Goal: Task Accomplishment & Management: Manage account settings

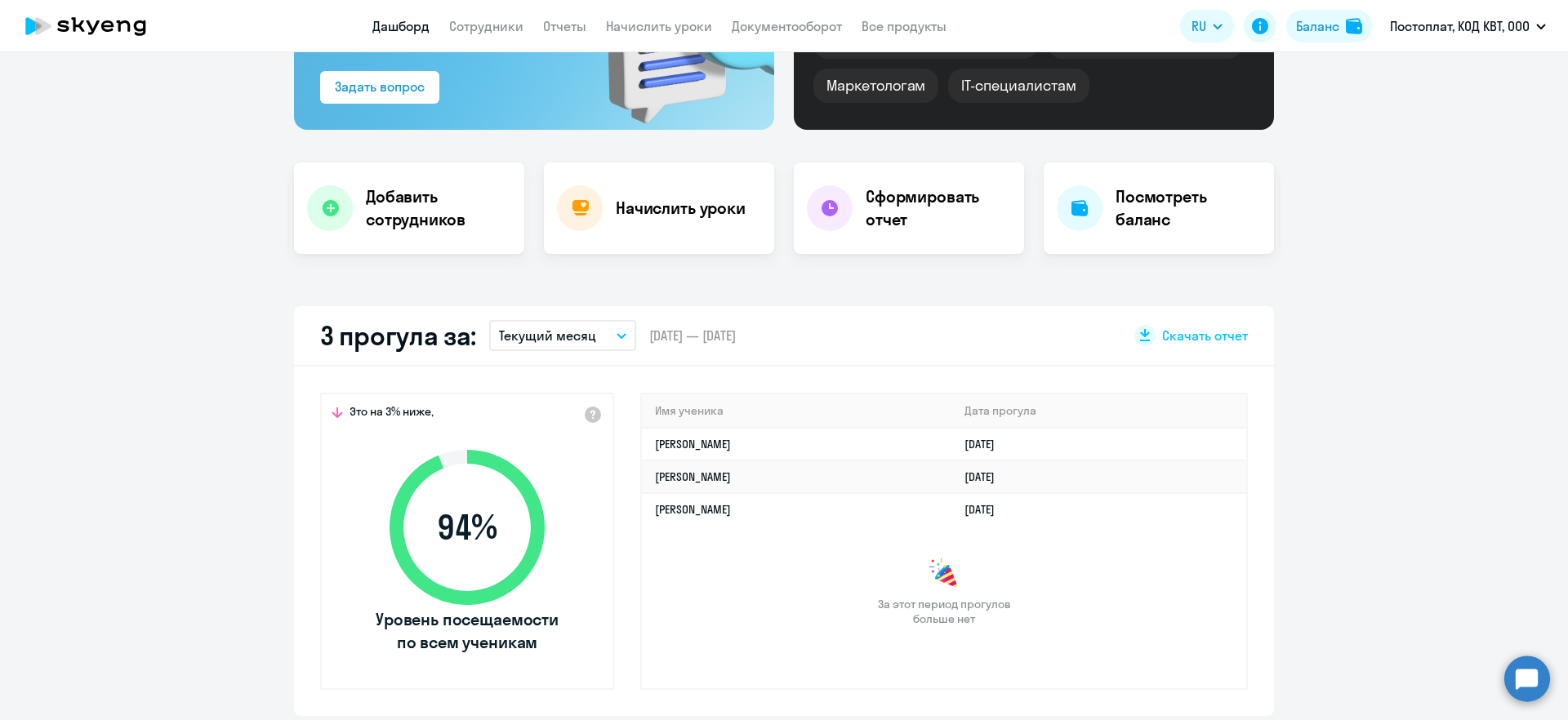
scroll to position [272, 0]
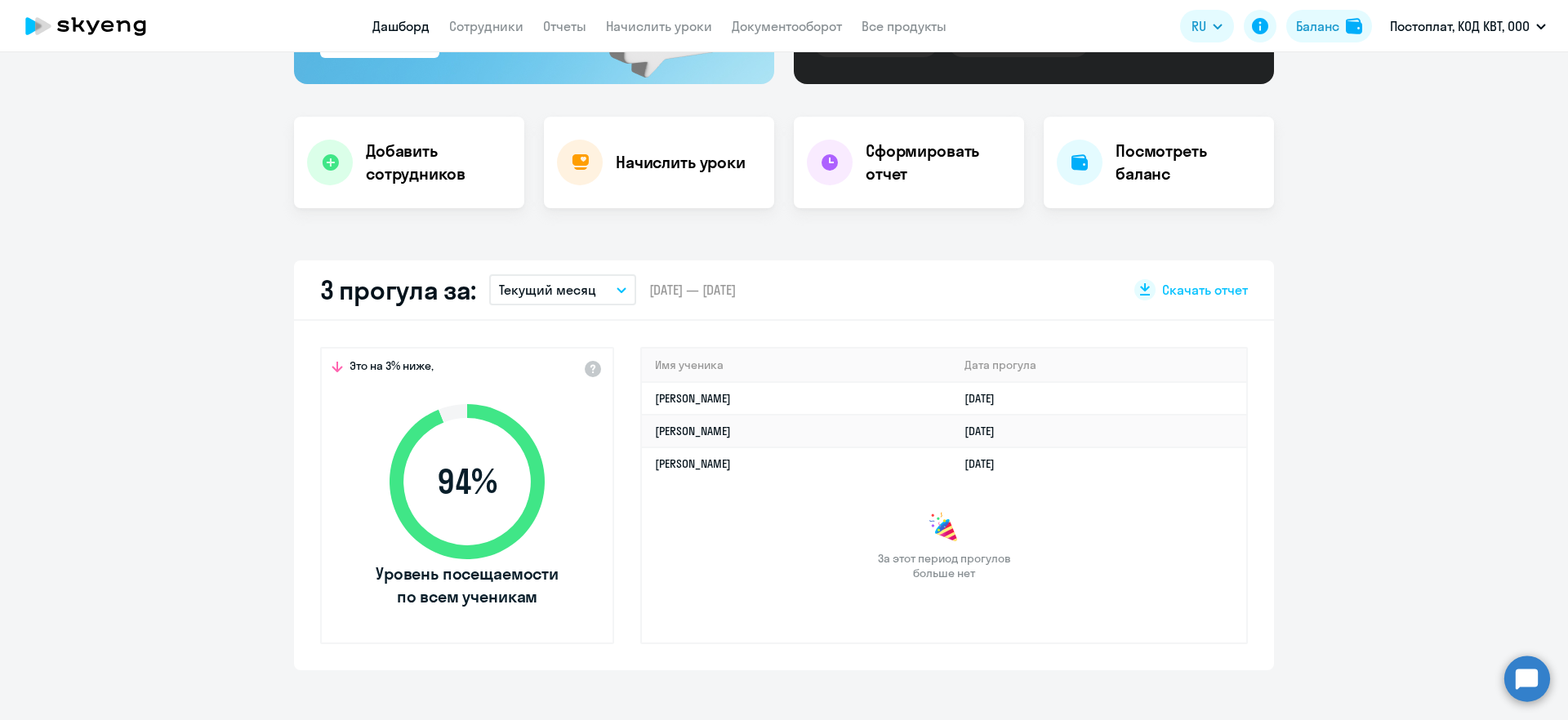
select select "30"
click at [696, 164] on h4 "Начислить уроки" at bounding box center [680, 162] width 129 height 23
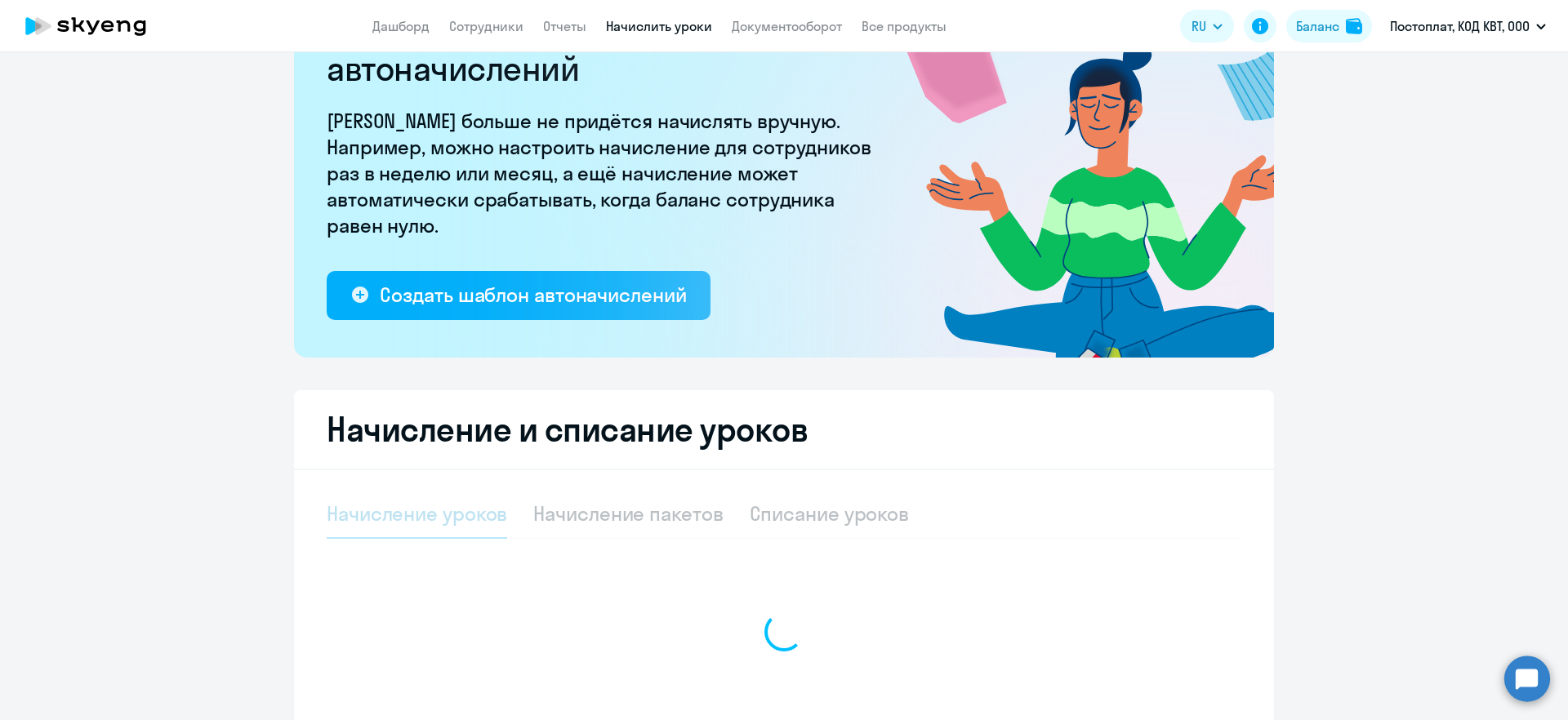
select select "10"
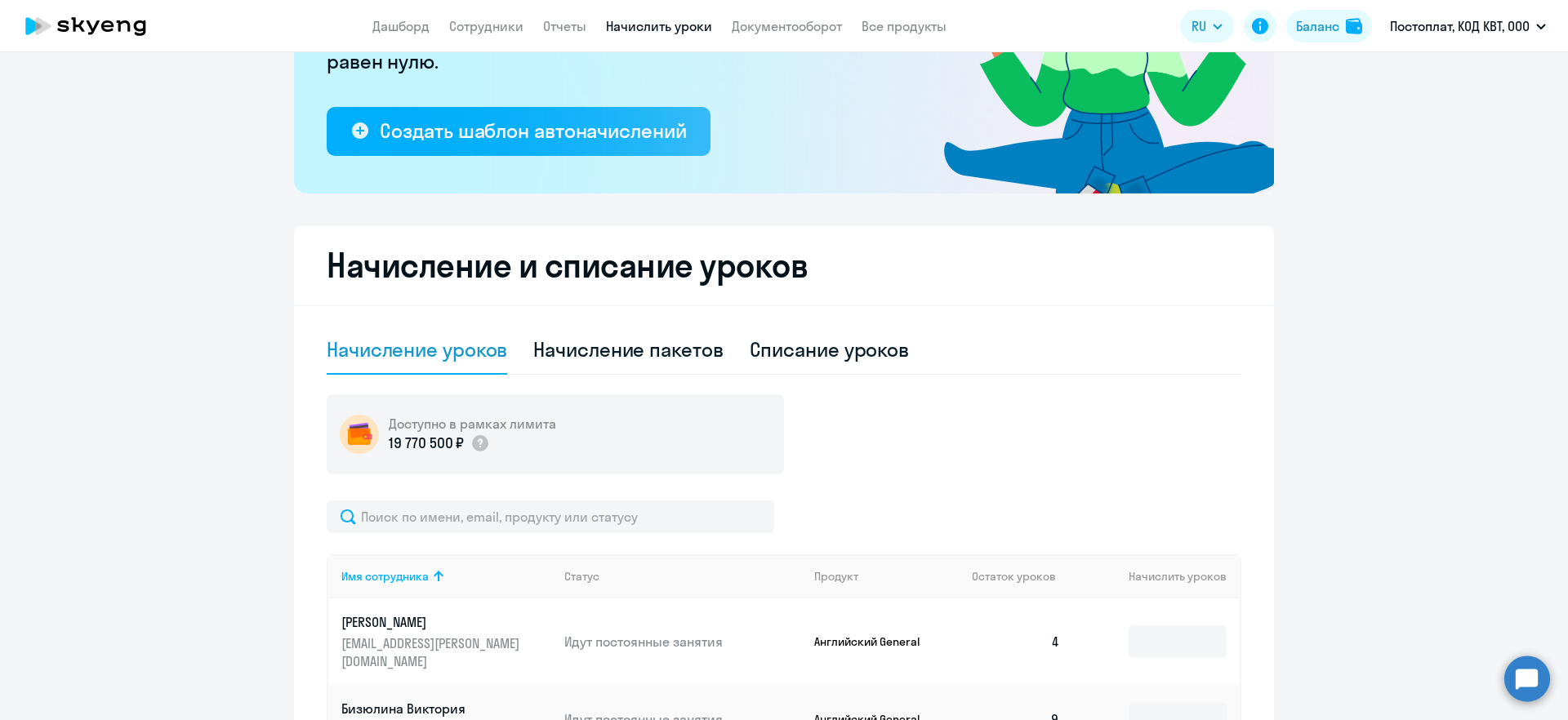
scroll to position [777, 0]
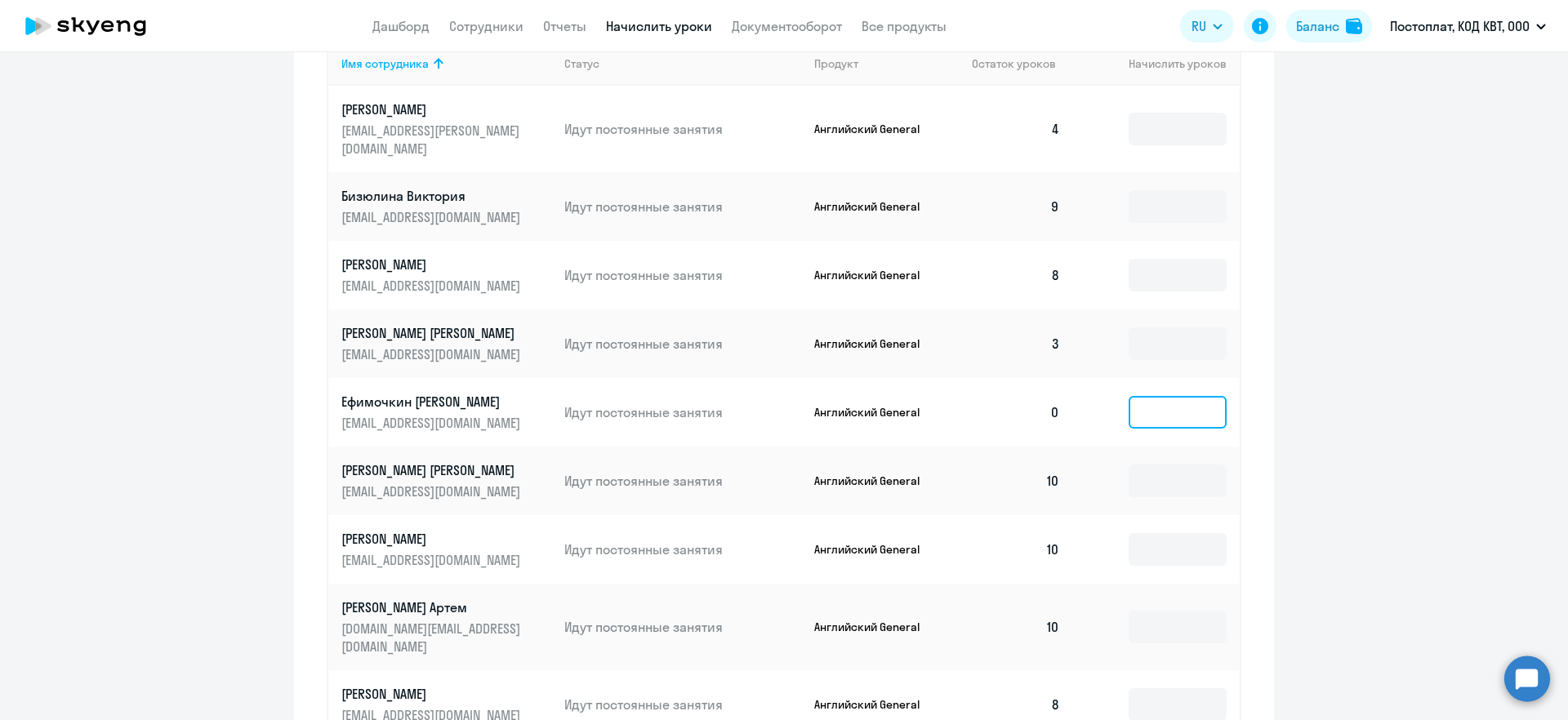
click at [1162, 396] on input at bounding box center [1177, 412] width 98 height 33
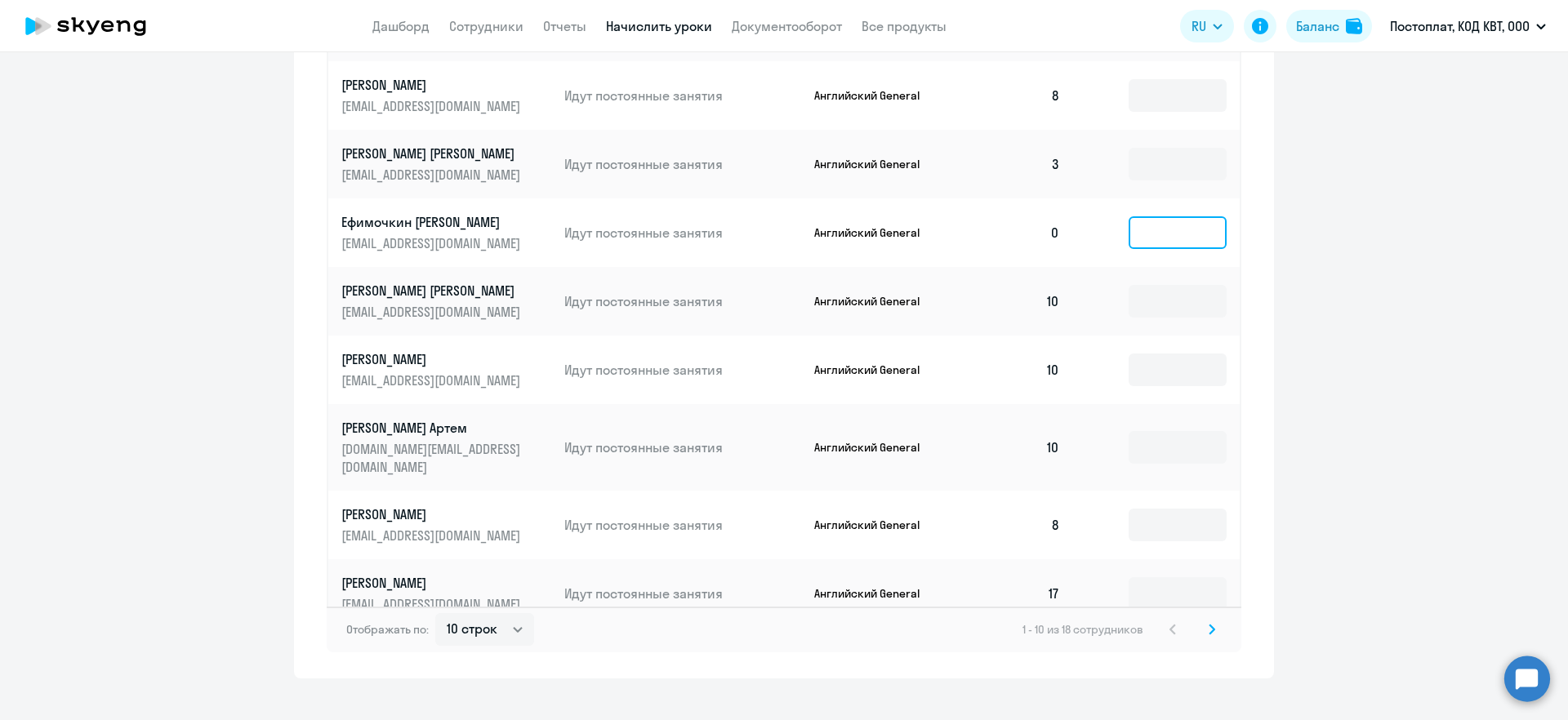
scroll to position [965, 0]
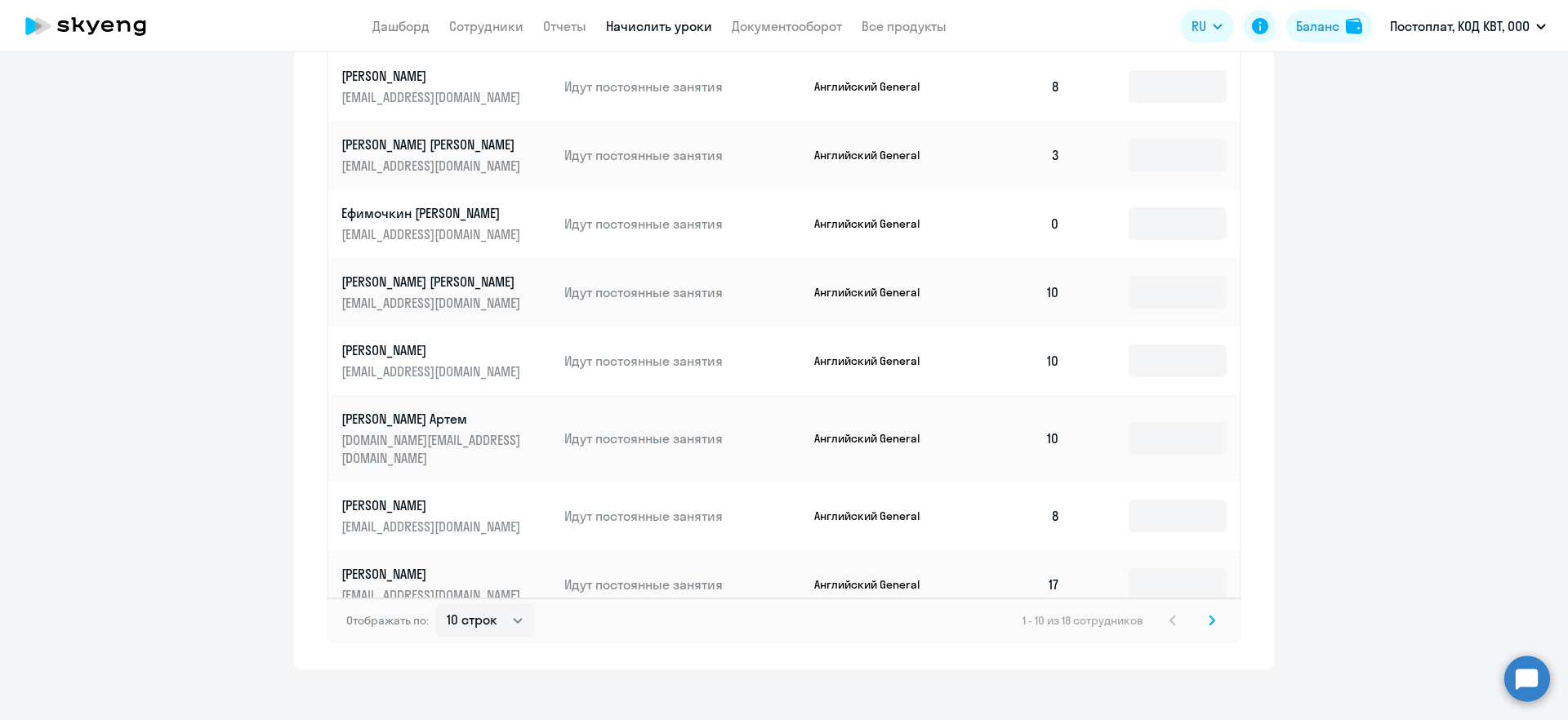
click at [1209, 611] on svg-icon at bounding box center [1212, 621] width 20 height 20
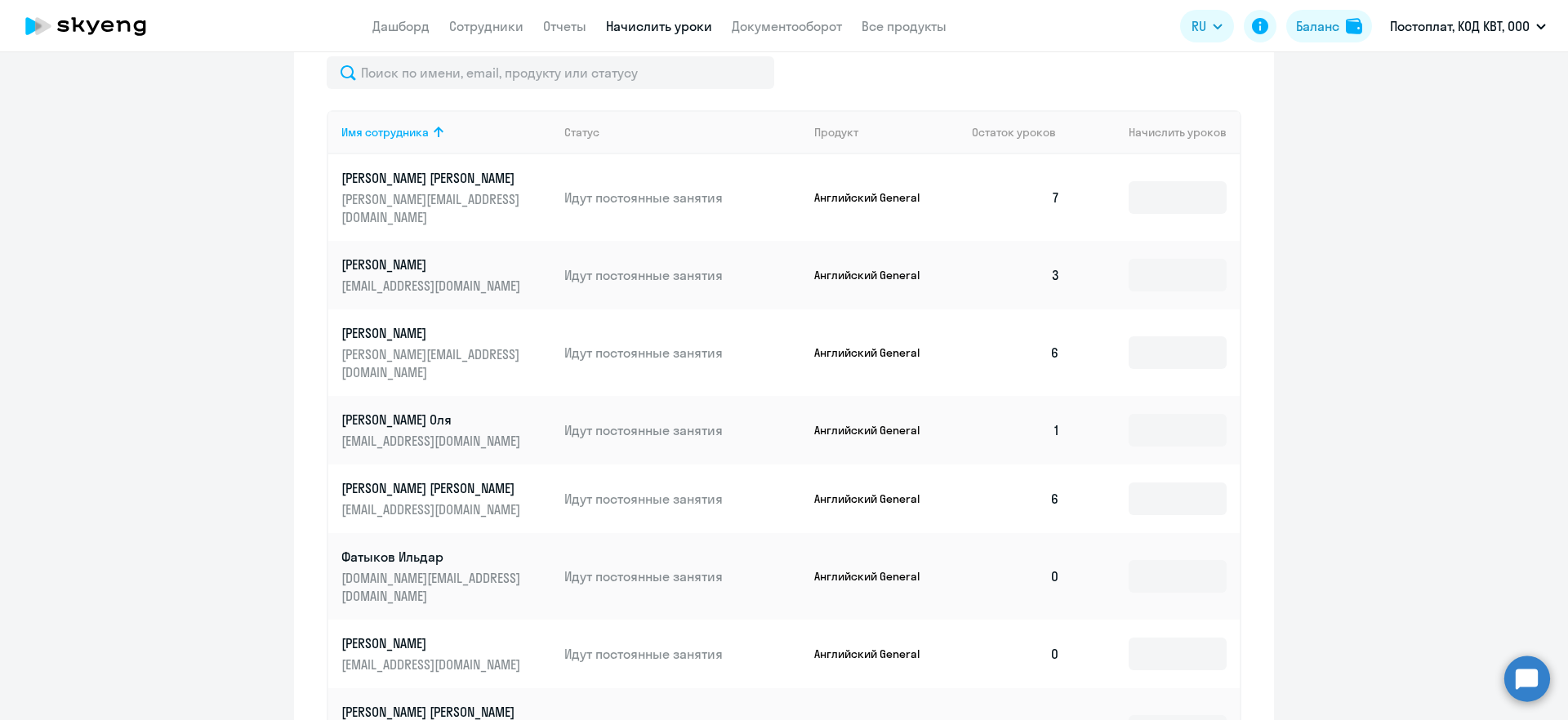
scroll to position [0, 0]
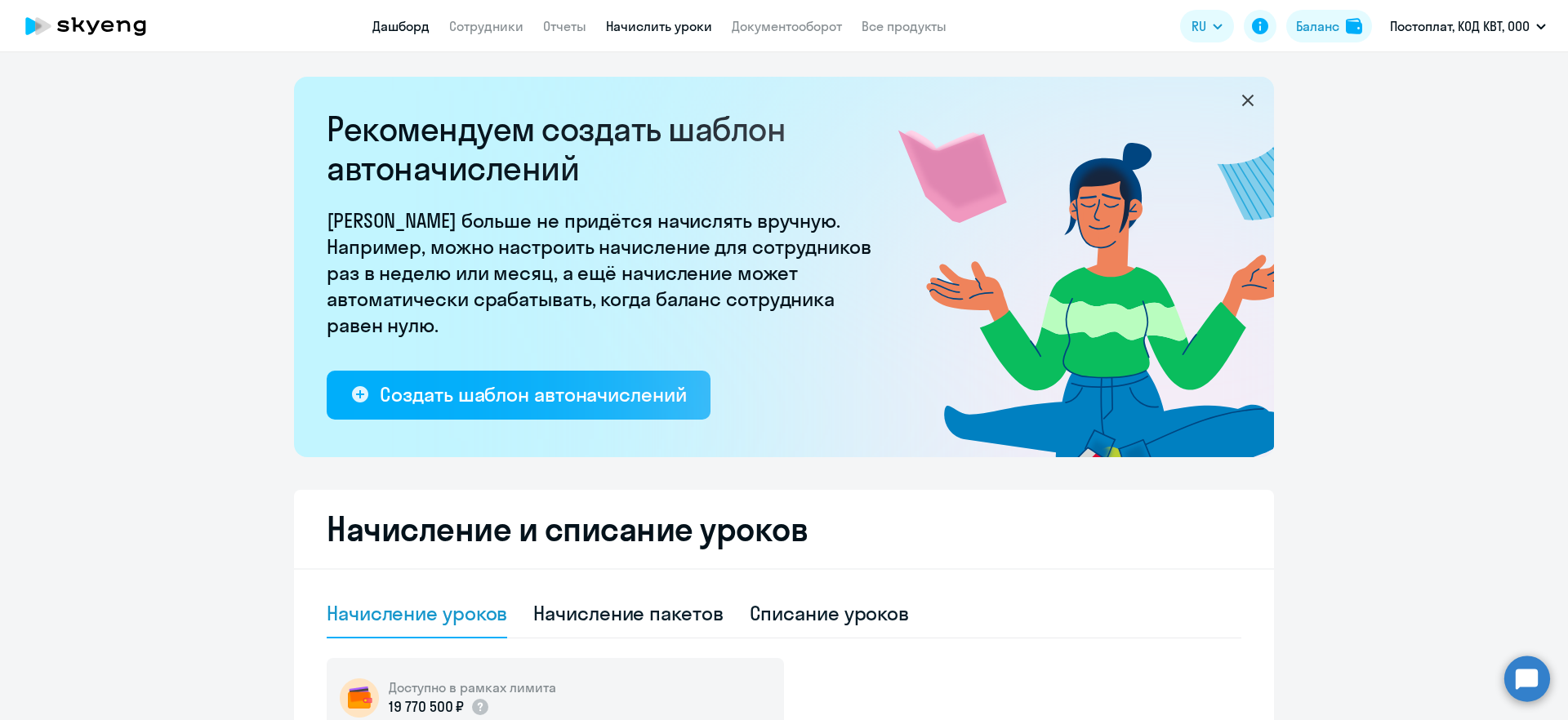
click at [382, 21] on link "Дашборд" at bounding box center [400, 26] width 57 height 16
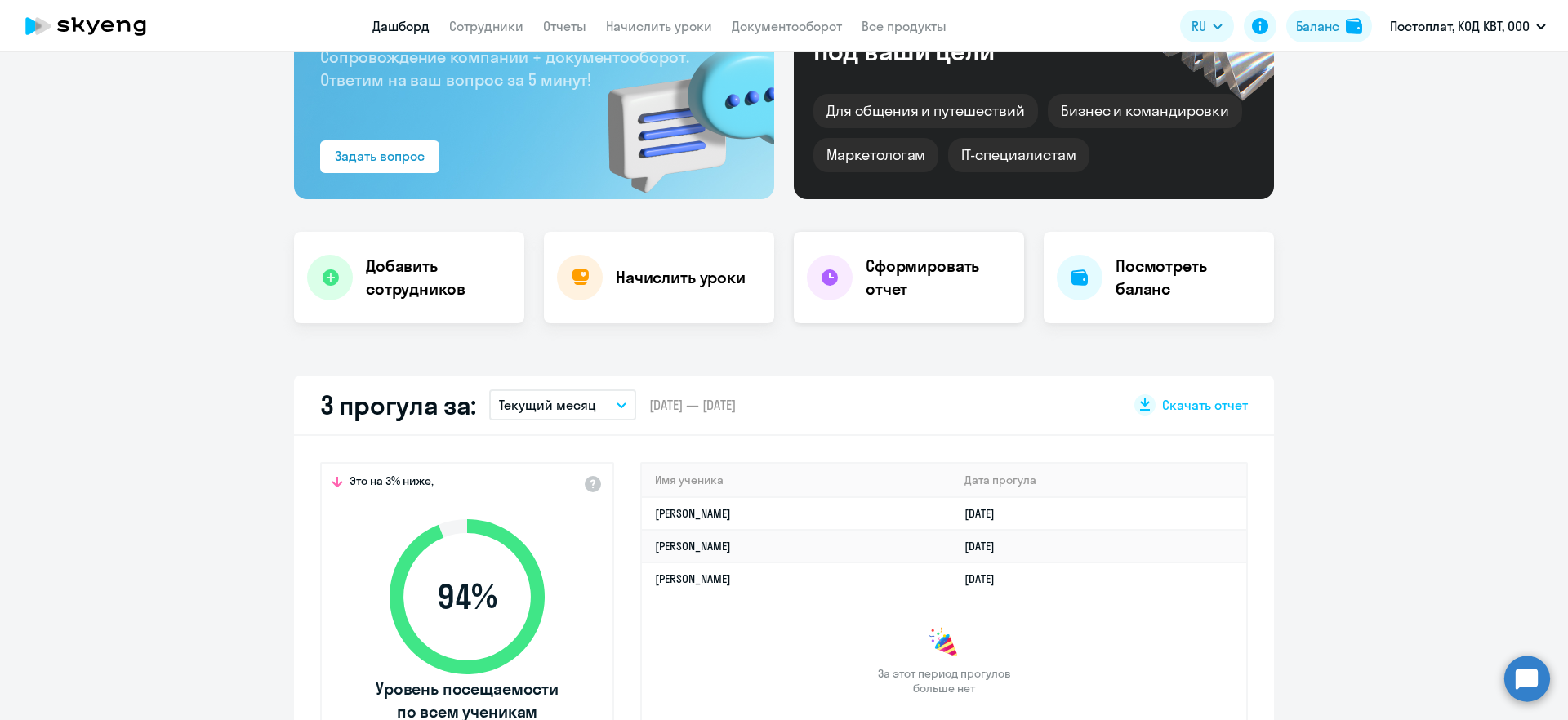
scroll to position [159, 0]
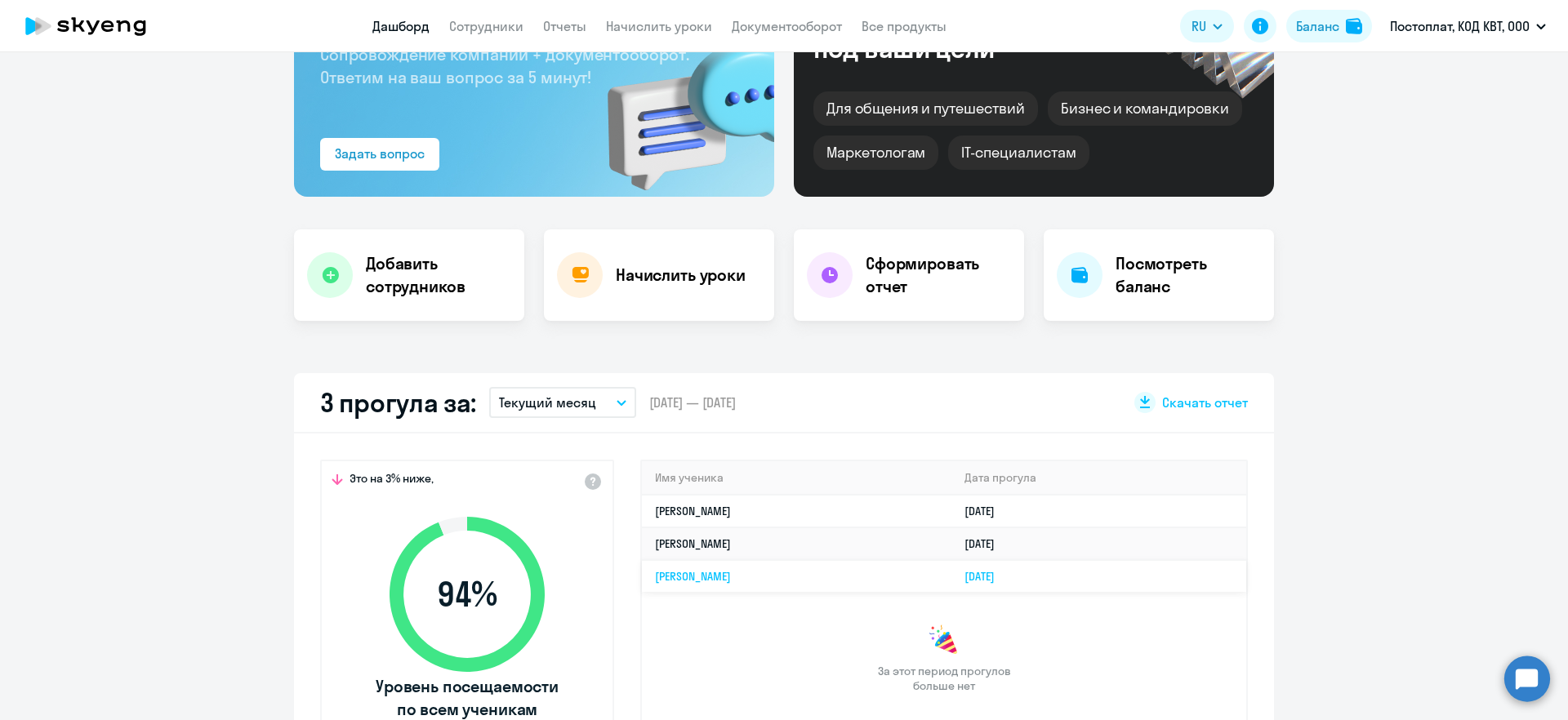
select select "30"
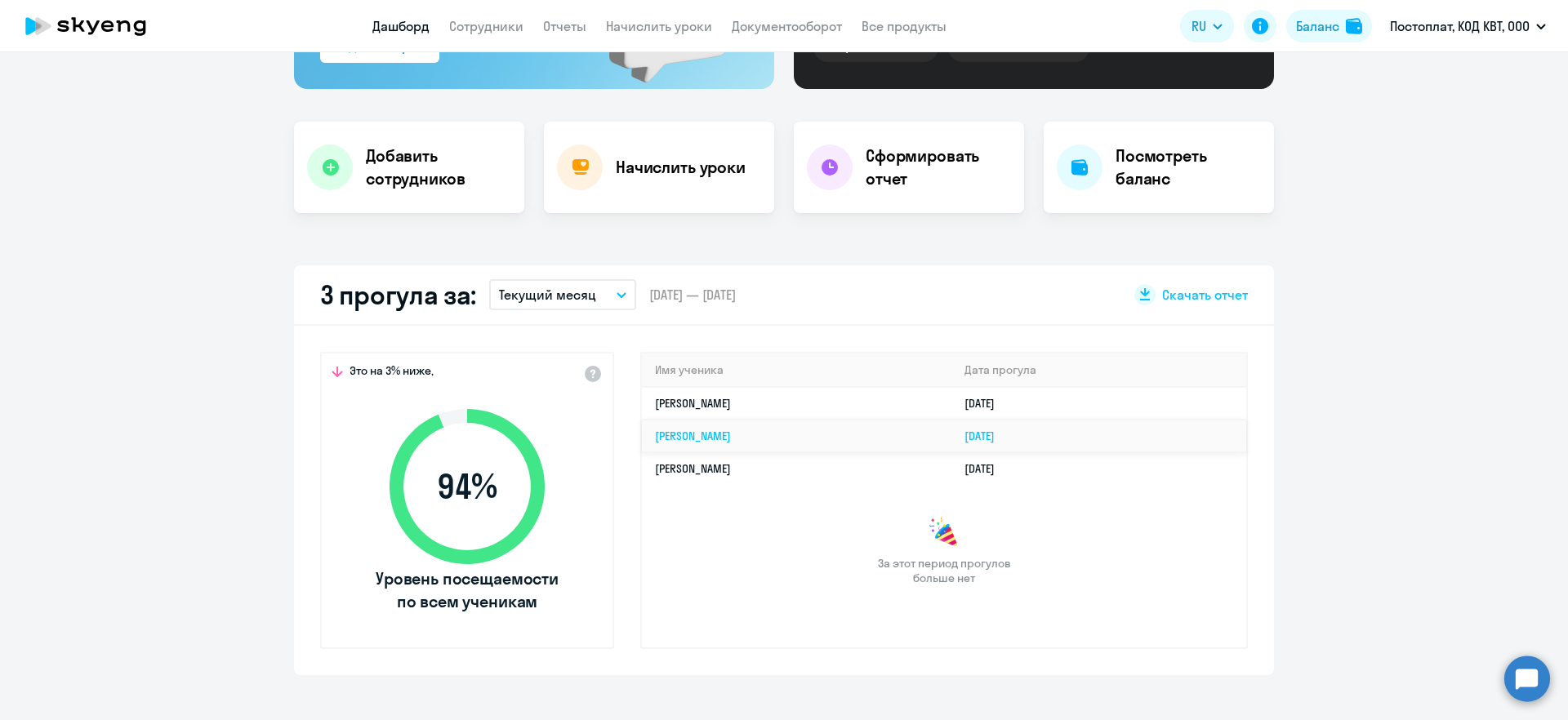
scroll to position [295, 0]
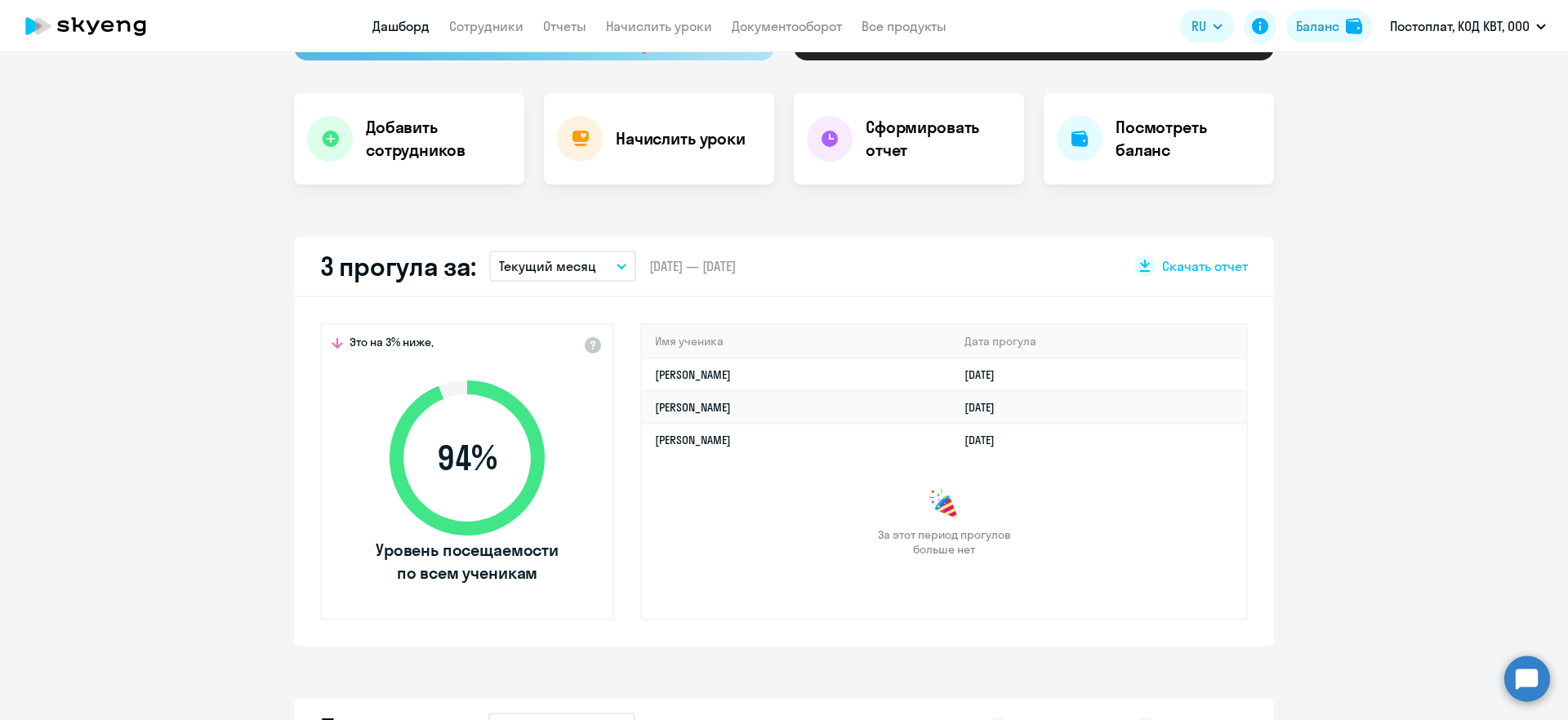
click at [568, 254] on button "Текущий месяц" at bounding box center [562, 266] width 147 height 31
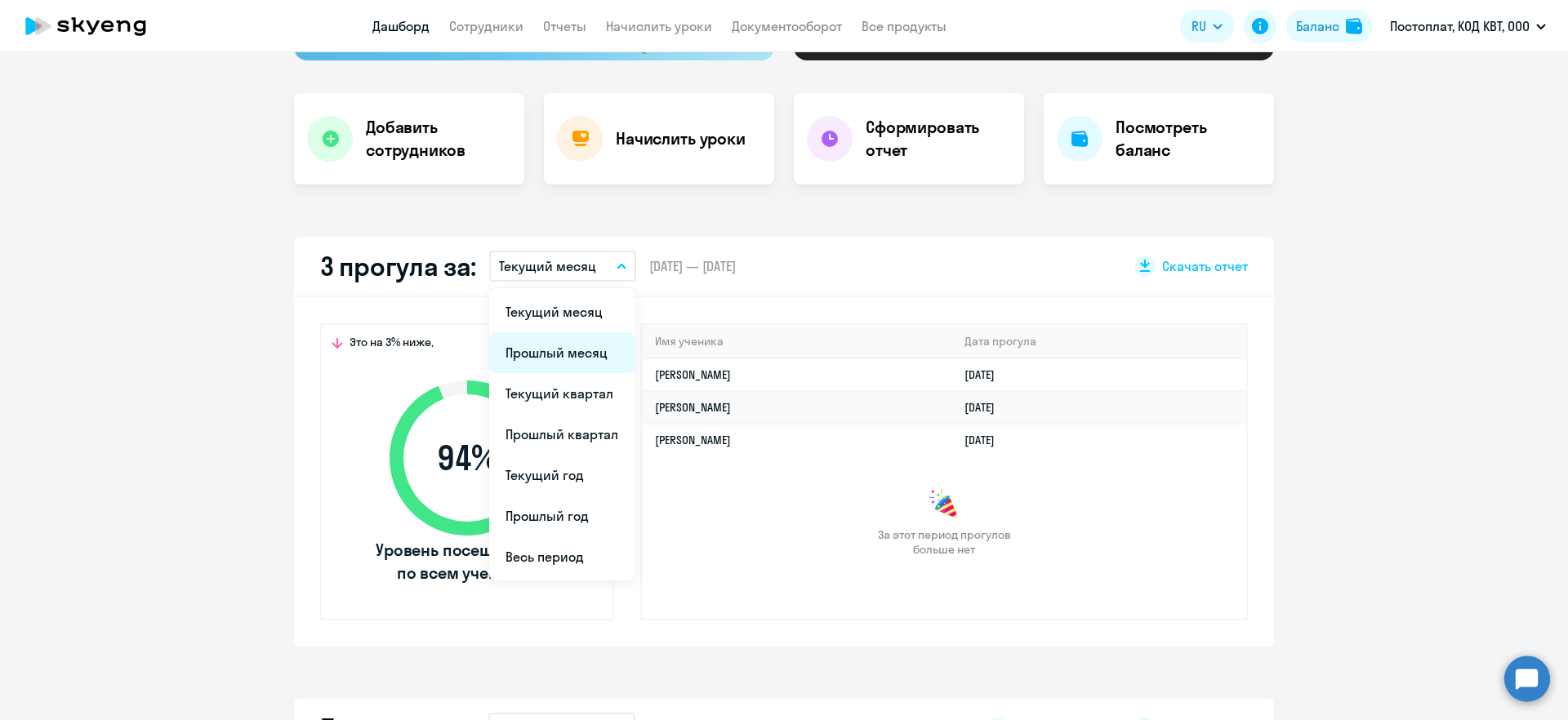
click at [573, 345] on li "Прошлый месяц" at bounding box center [561, 352] width 146 height 41
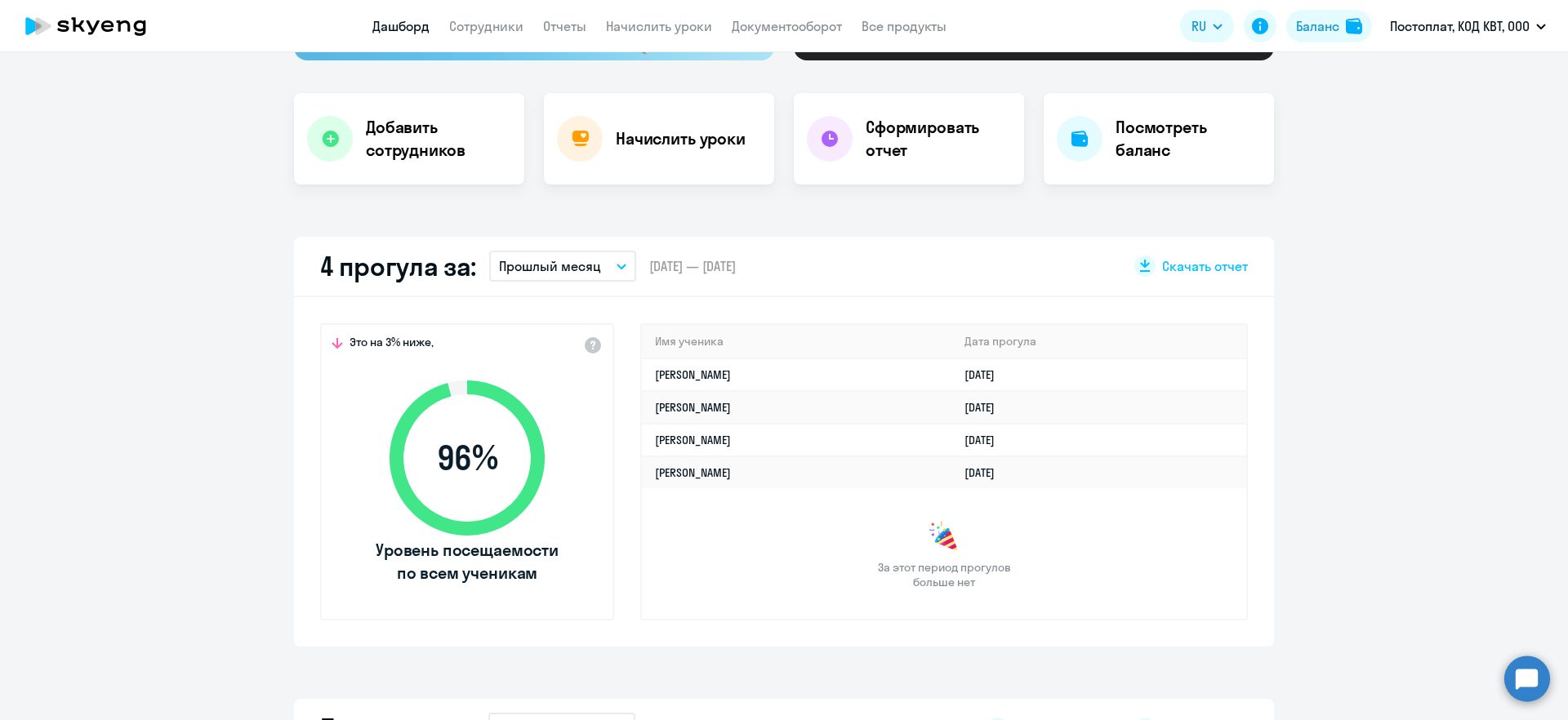
click at [561, 263] on p "Прошлый месяц" at bounding box center [550, 266] width 102 height 20
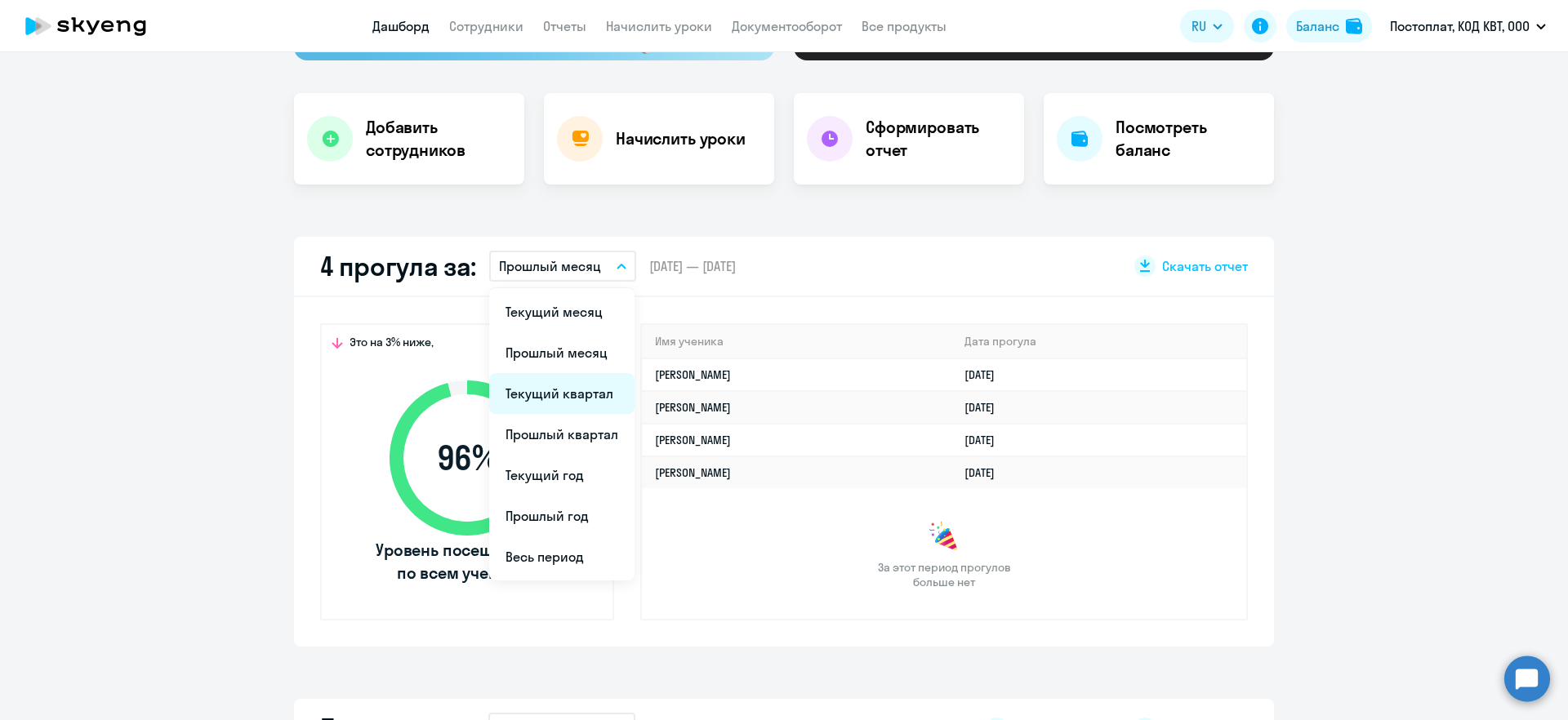
click at [562, 388] on li "Текущий квартал" at bounding box center [561, 393] width 146 height 41
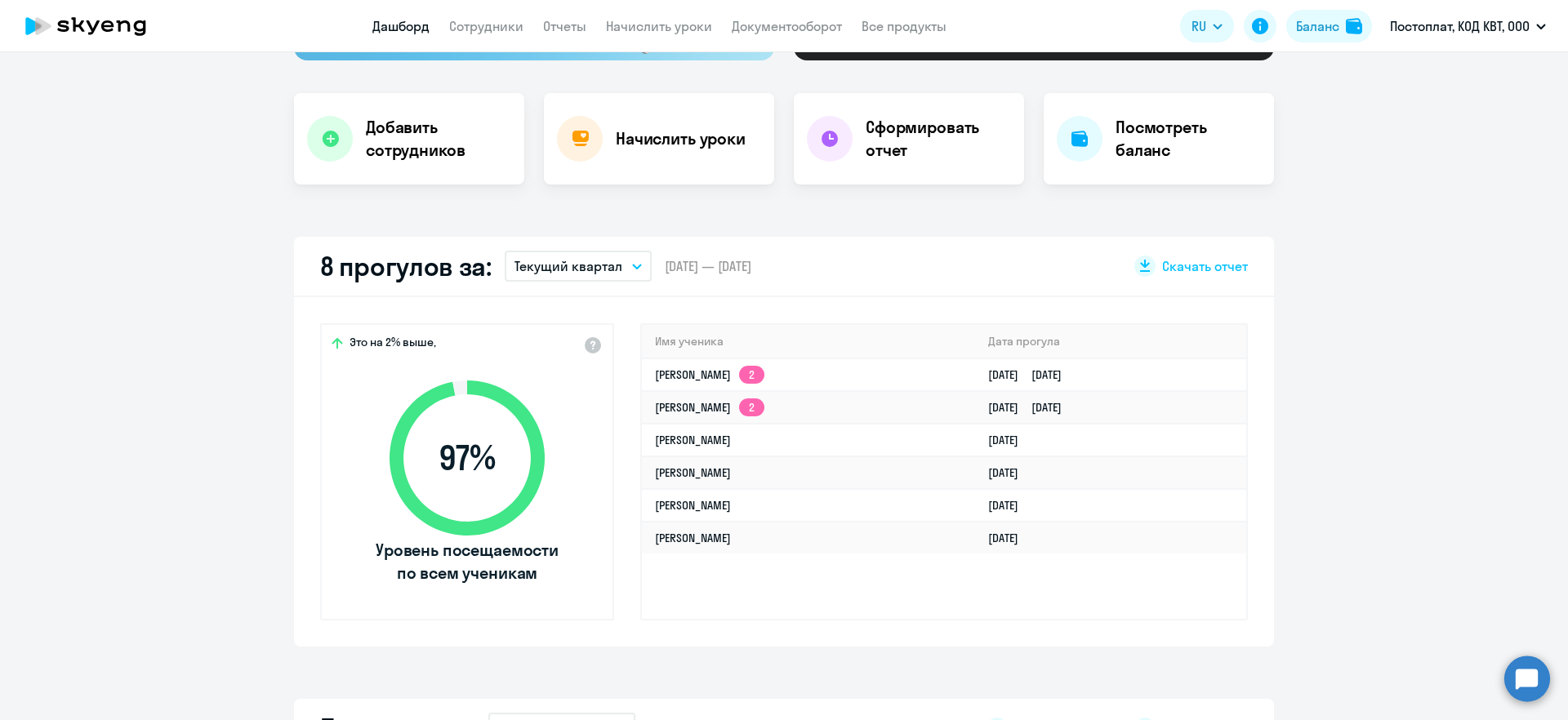
click at [536, 274] on p "Текущий квартал" at bounding box center [568, 266] width 108 height 20
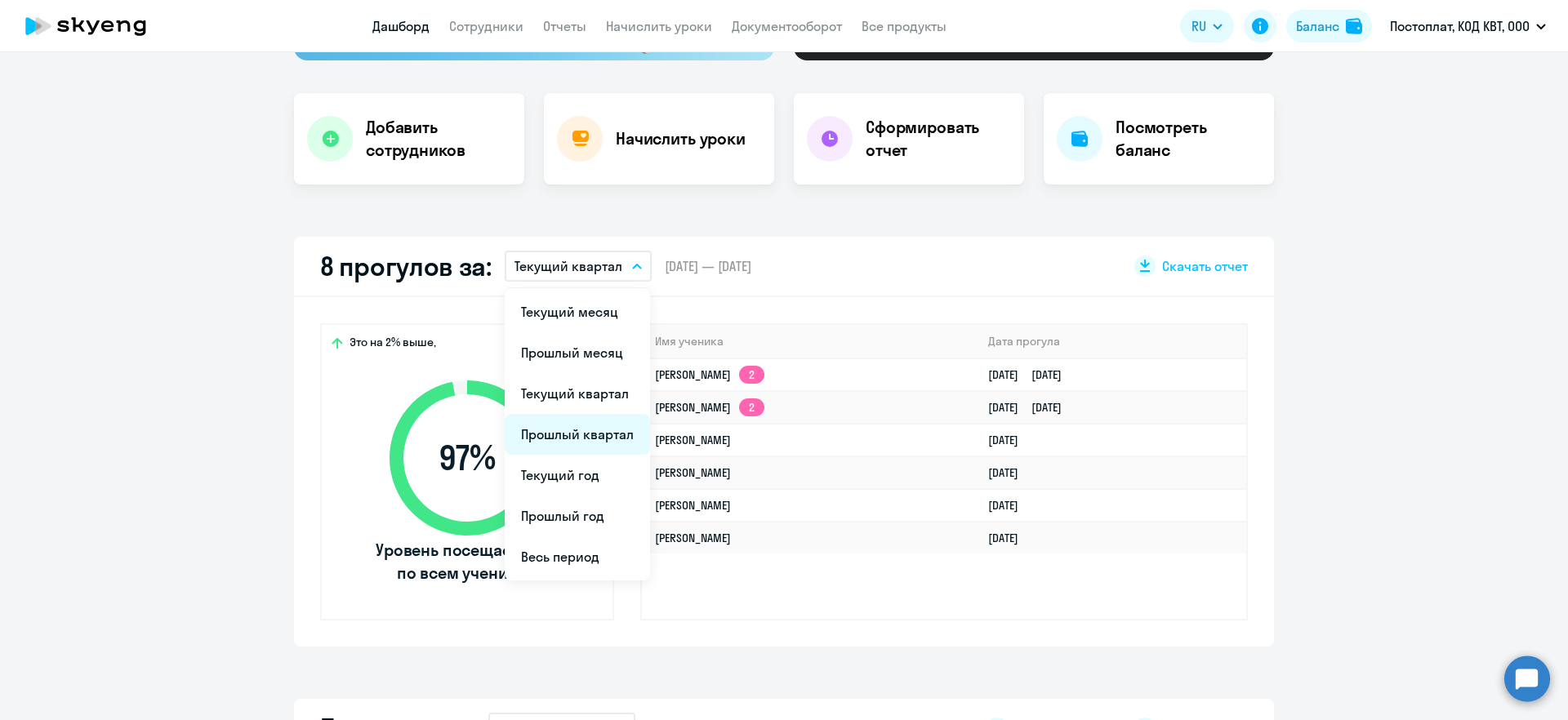
click at [545, 432] on li "Прошлый квартал" at bounding box center [577, 434] width 146 height 41
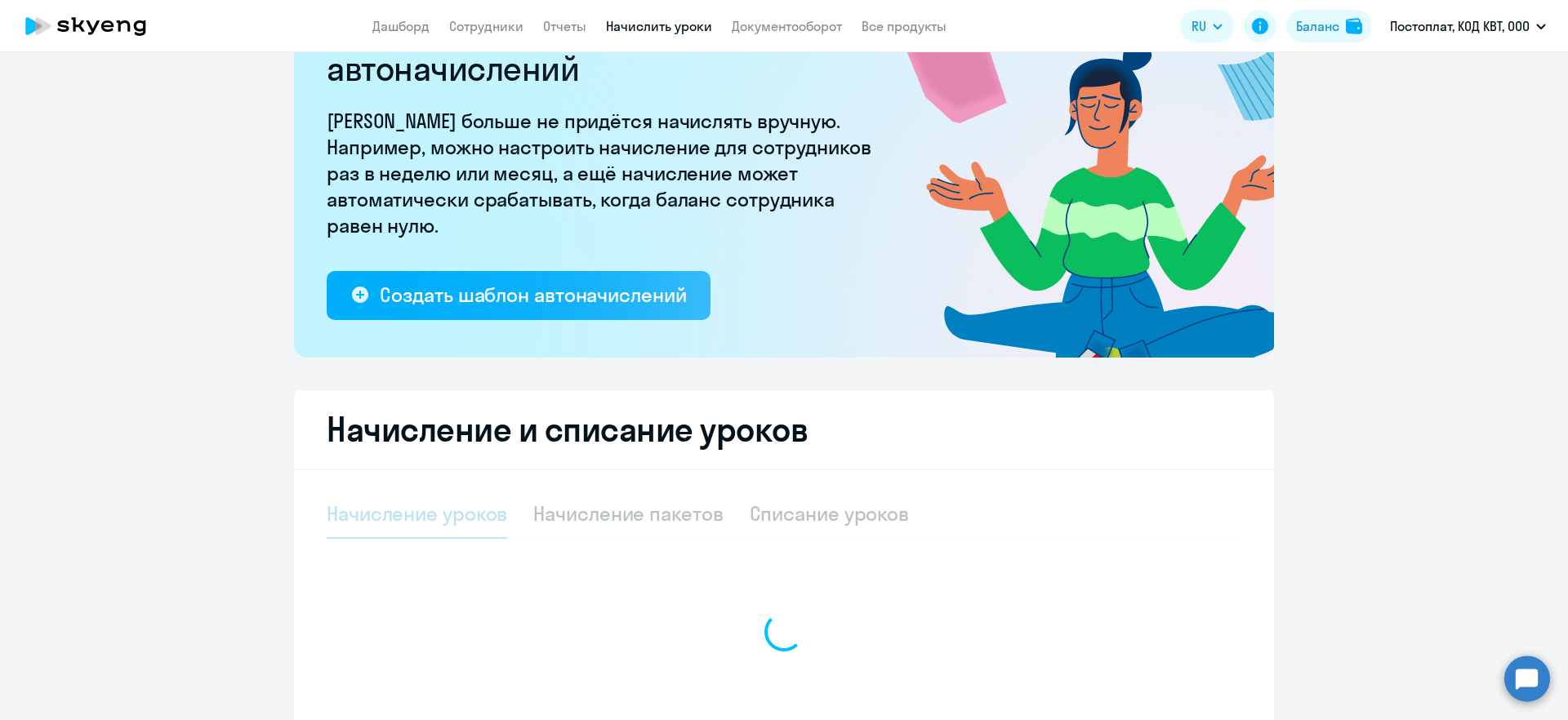
select select "10"
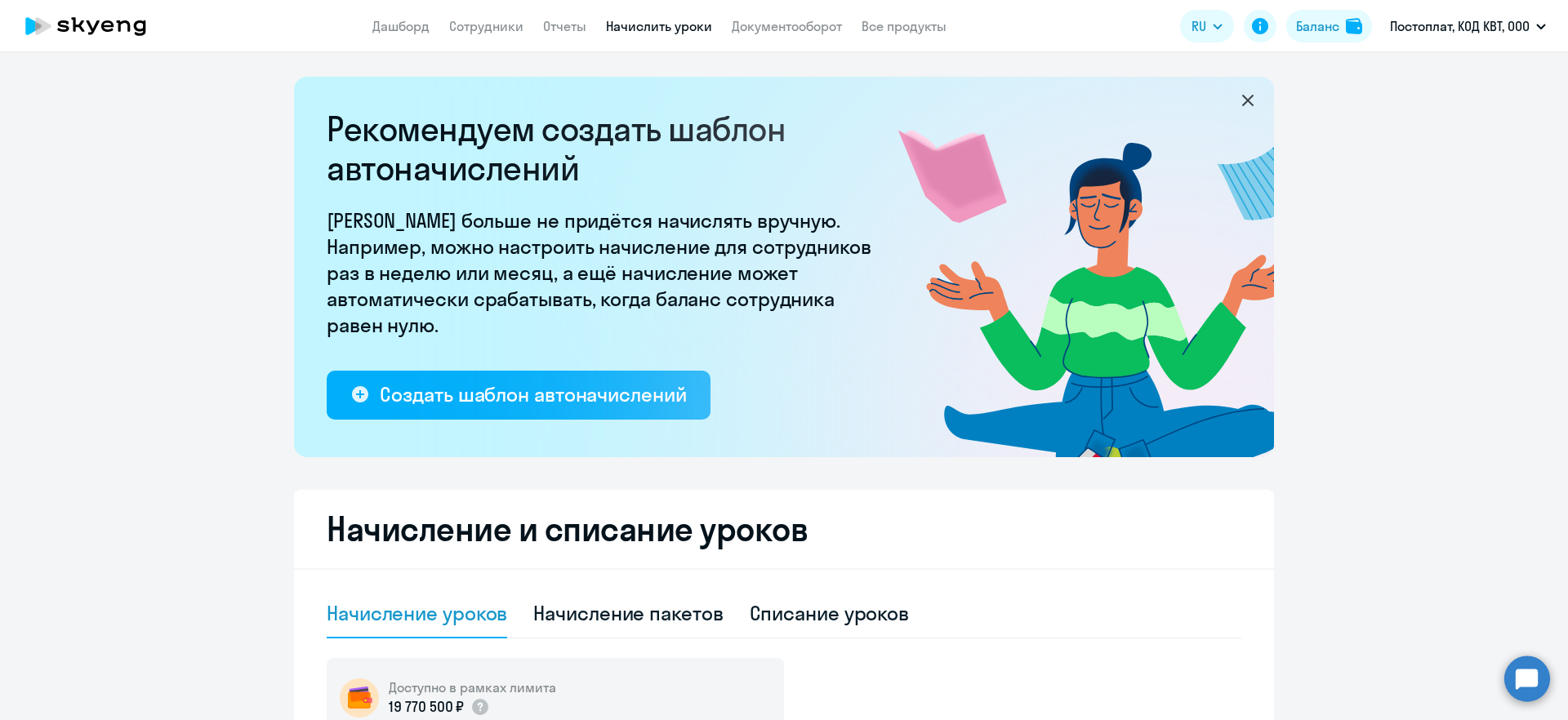
click at [112, 27] on icon at bounding box center [108, 26] width 13 height 12
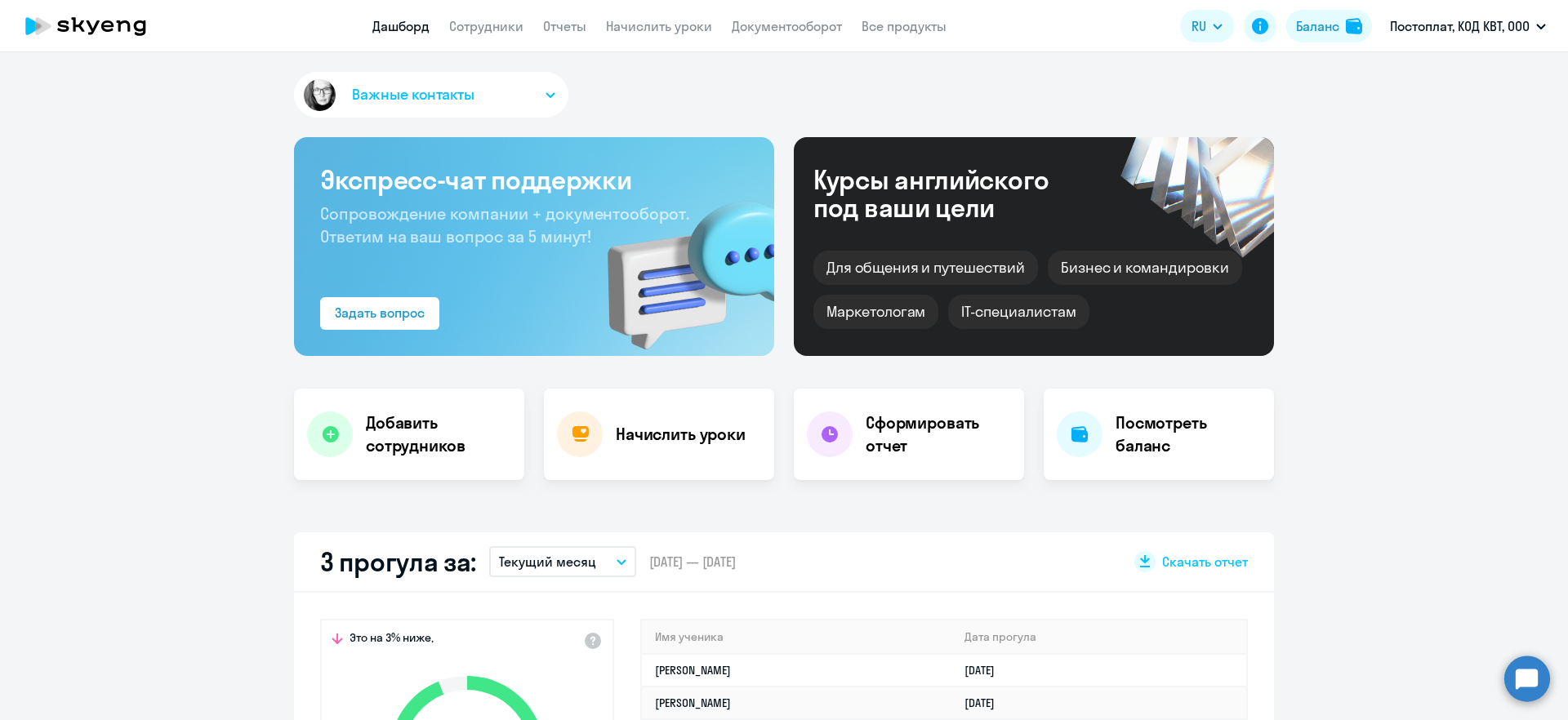
select select "30"
